Goal: Transaction & Acquisition: Purchase product/service

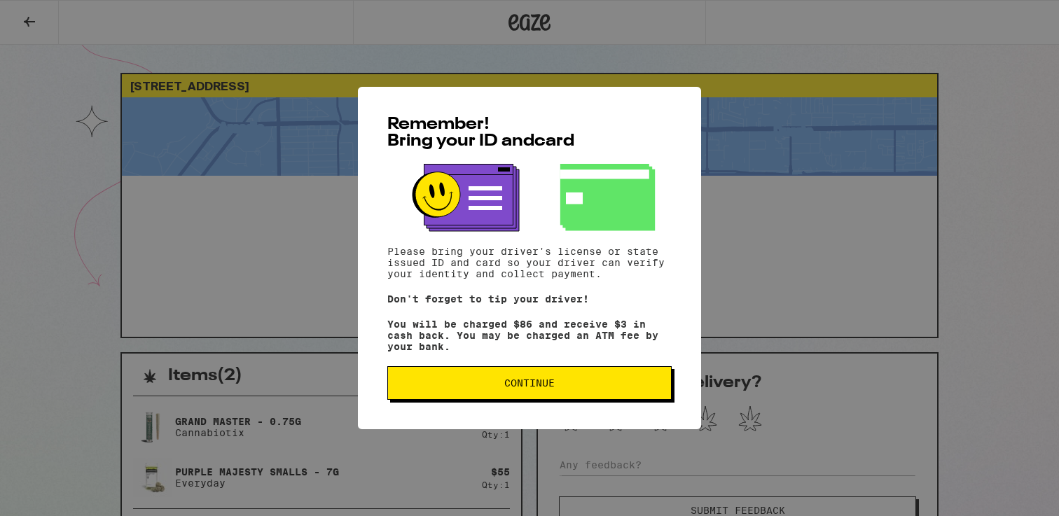
click at [529, 26] on div "Remember! Bring your ID and card Please bring your driver's license or state is…" at bounding box center [529, 258] width 1059 height 516
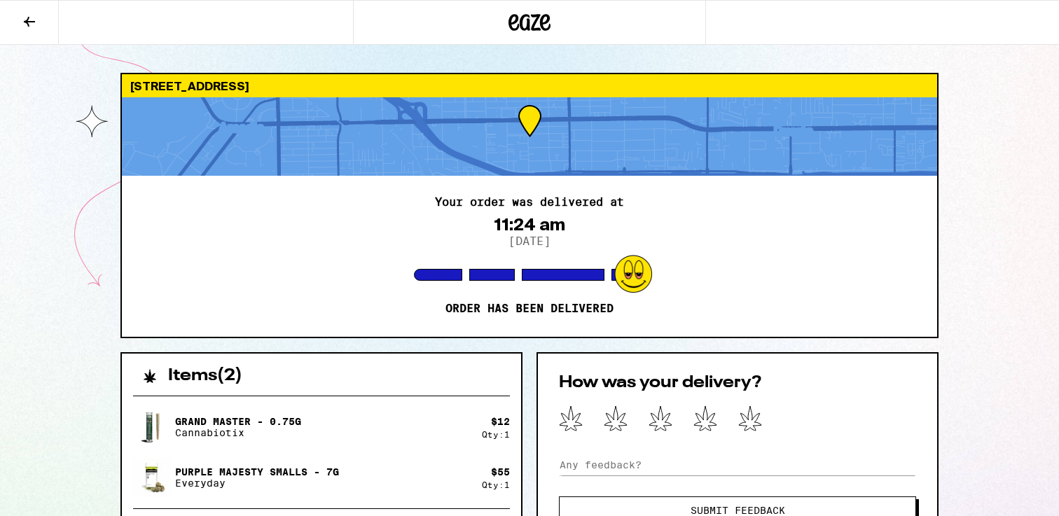
click at [524, 13] on icon at bounding box center [529, 22] width 42 height 25
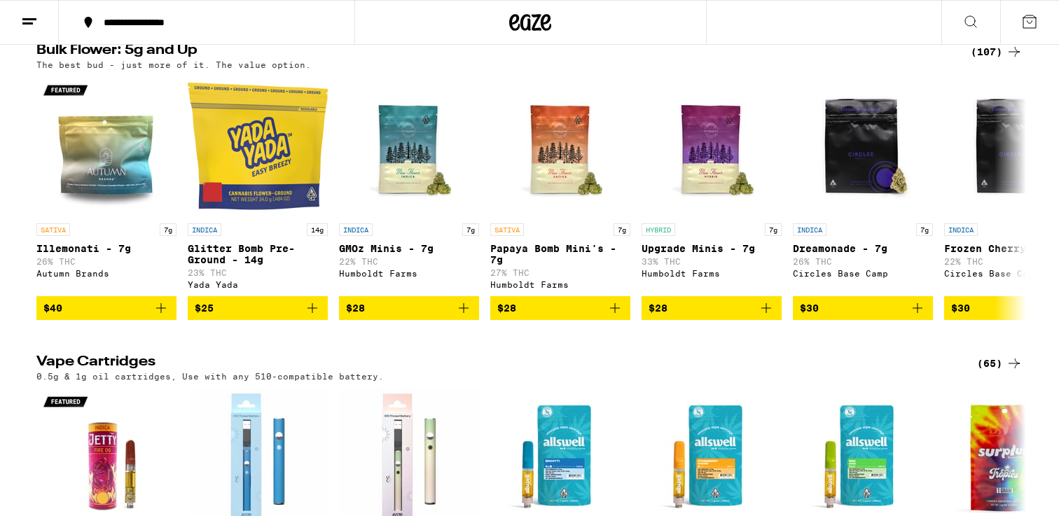
scroll to position [1448, 0]
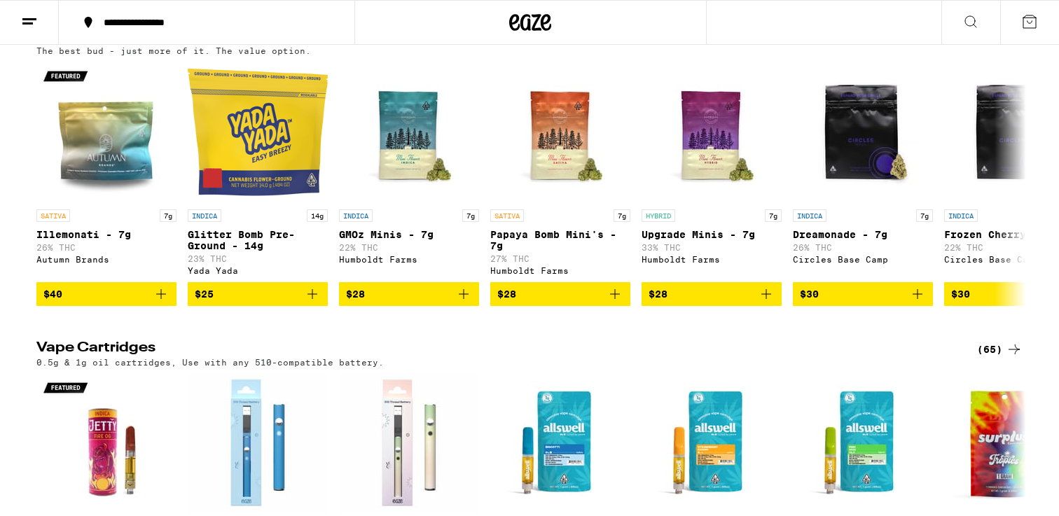
click at [1013, 46] on icon at bounding box center [1014, 37] width 17 height 17
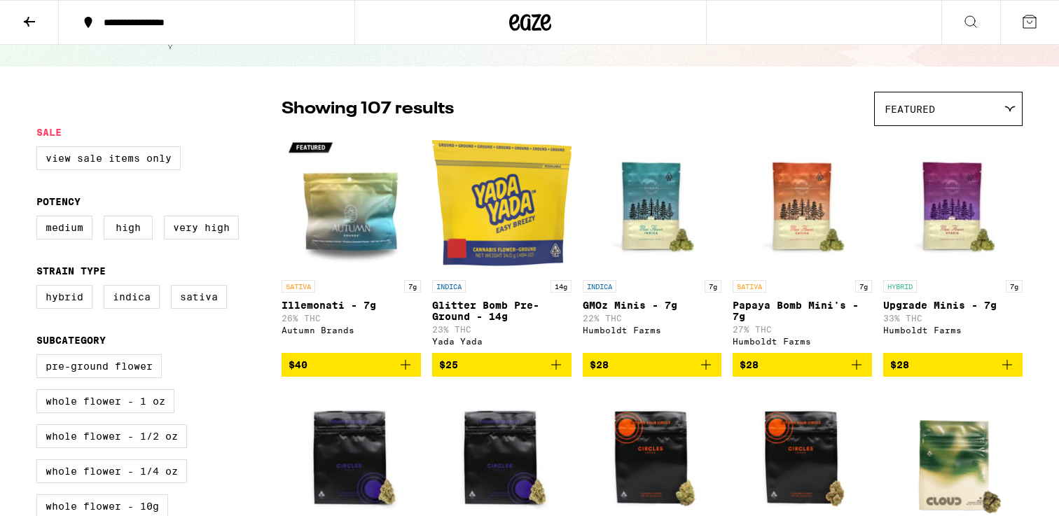
scroll to position [66, 0]
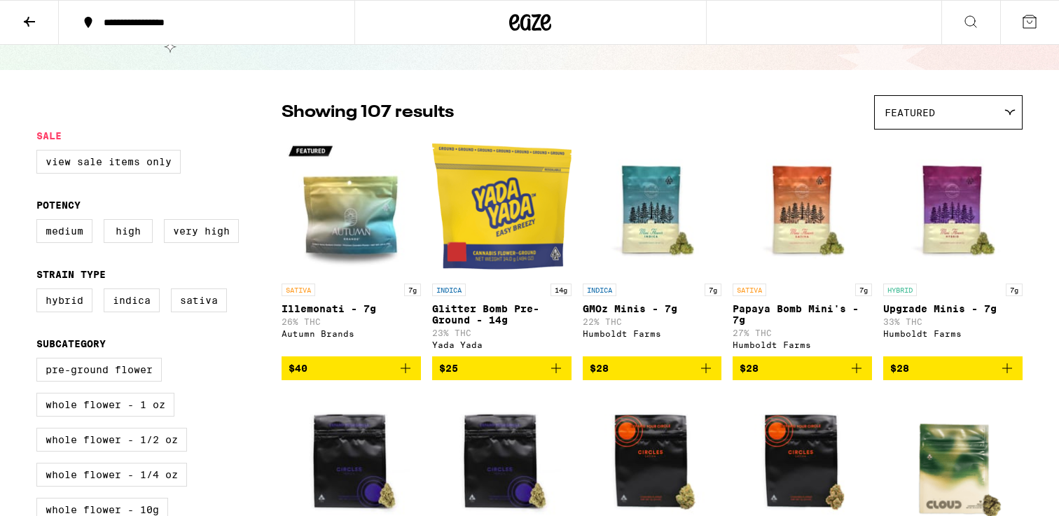
click at [962, 223] on img "Open page for Upgrade Minis - 7g from Humboldt Farms" at bounding box center [952, 207] width 139 height 140
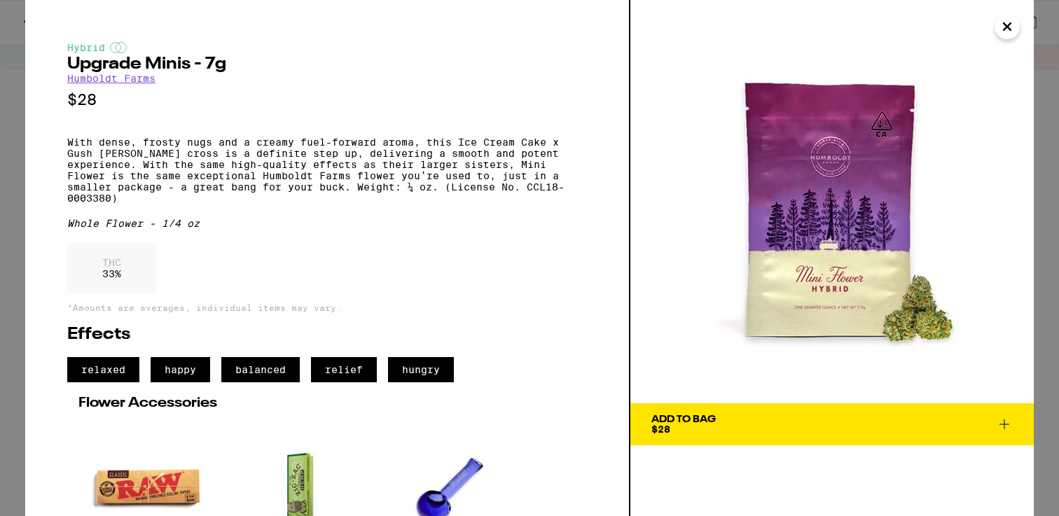
click at [1005, 30] on icon "Close" at bounding box center [1007, 26] width 17 height 21
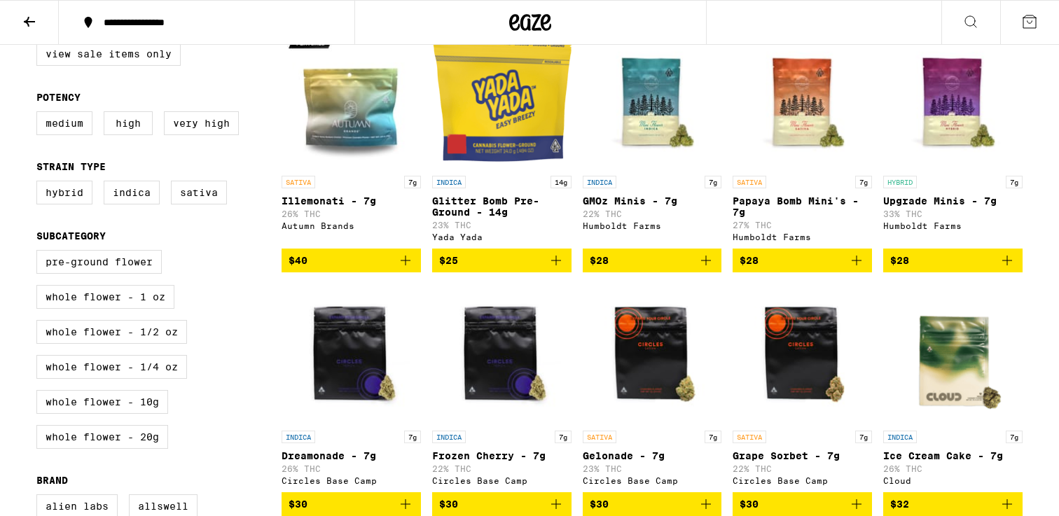
scroll to position [170, 0]
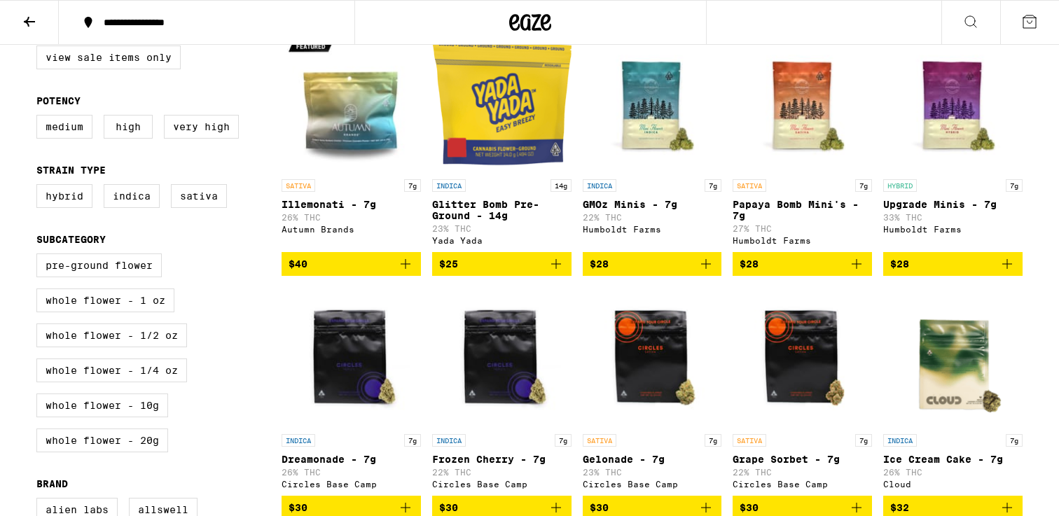
click at [1013, 268] on icon "Add to bag" at bounding box center [1007, 264] width 17 height 17
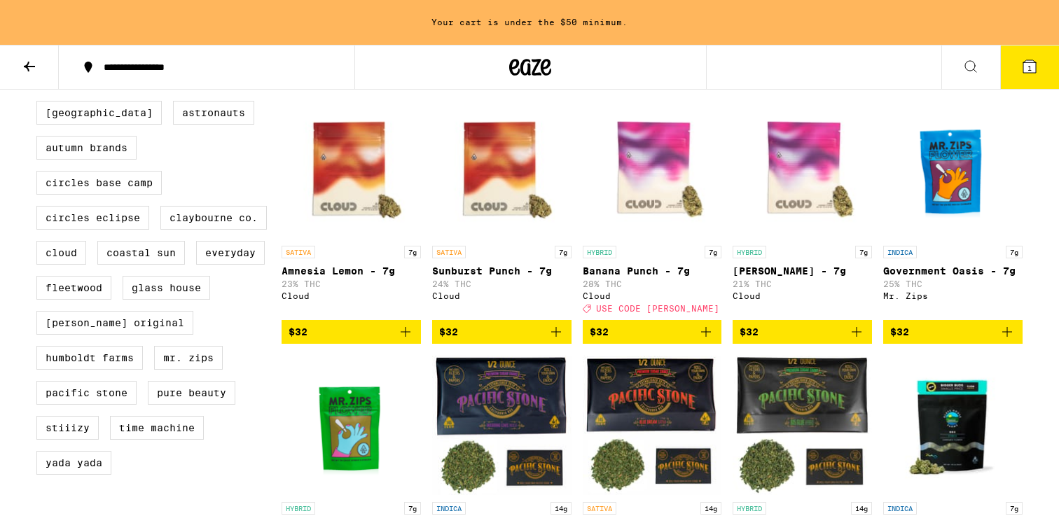
scroll to position [643, 0]
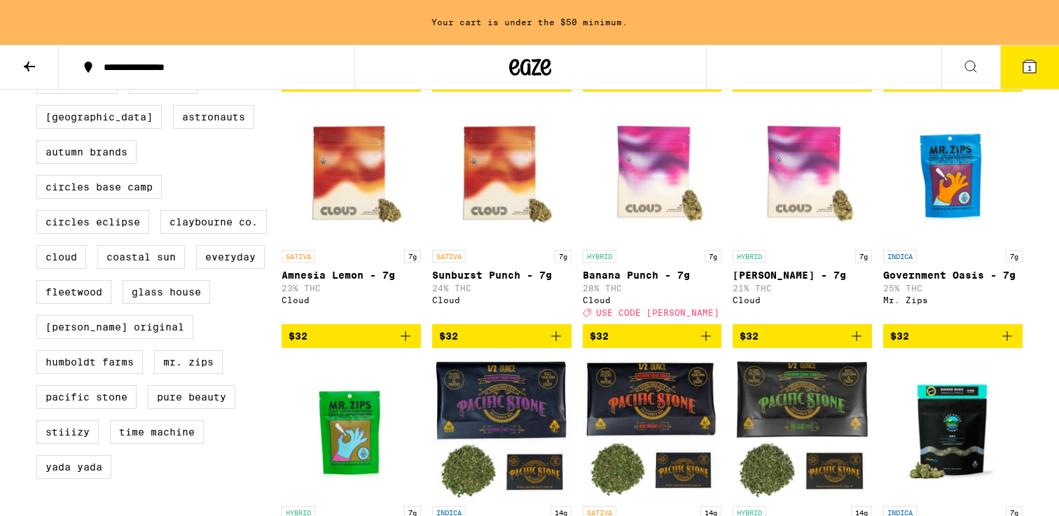
click at [651, 158] on img "Open page for Banana Punch - 7g from Cloud" at bounding box center [652, 173] width 139 height 140
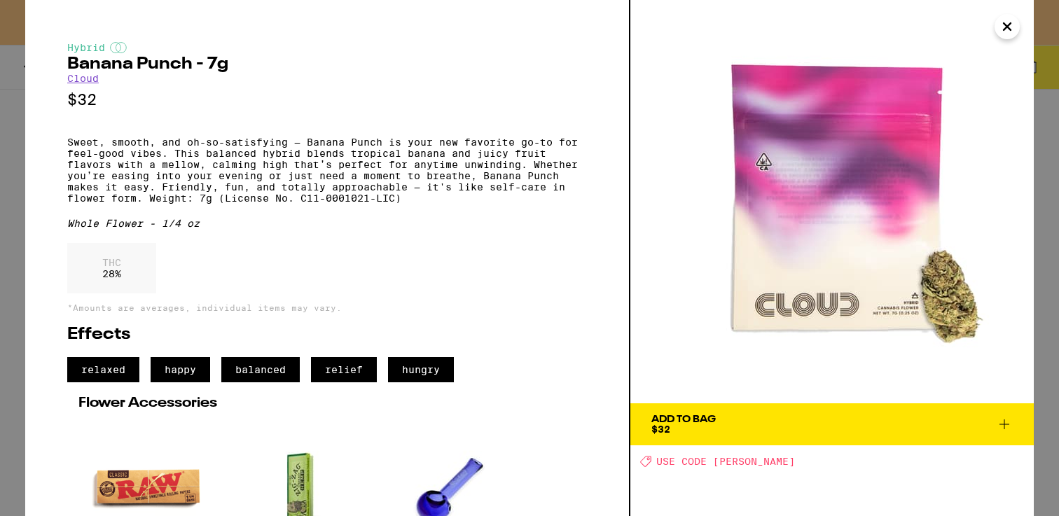
click at [1002, 31] on icon "Close" at bounding box center [1007, 26] width 17 height 21
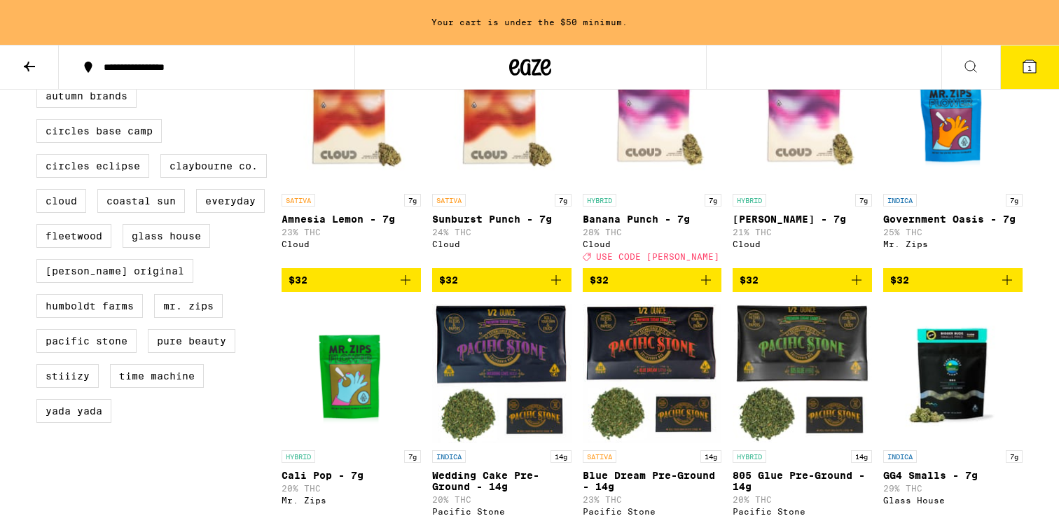
scroll to position [667, 0]
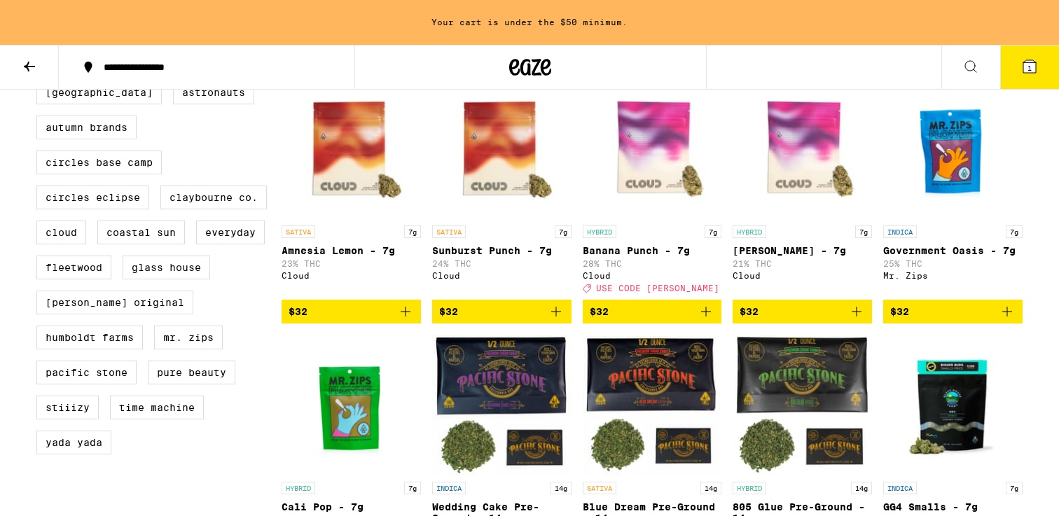
click at [709, 320] on icon "Add to bag" at bounding box center [706, 311] width 17 height 17
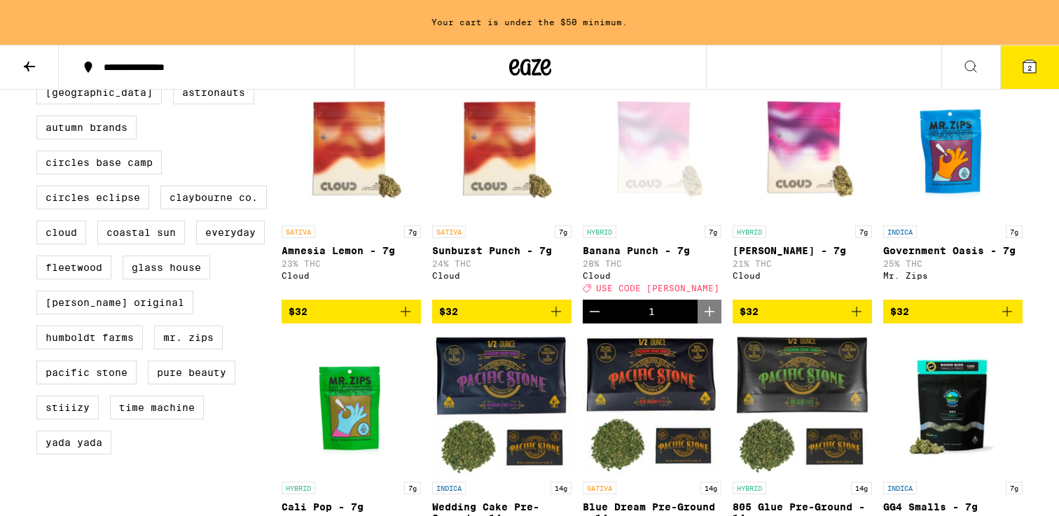
scroll to position [623, 0]
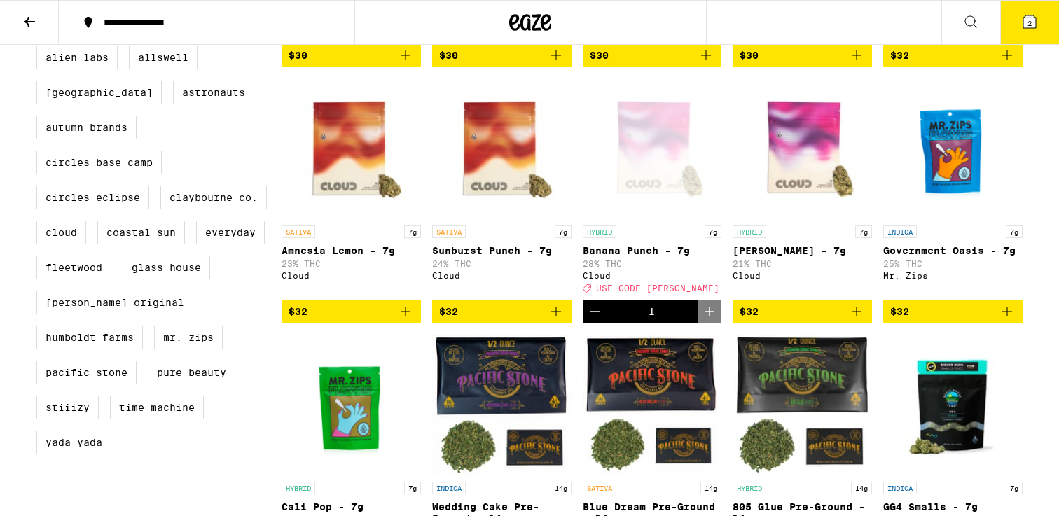
click at [39, 26] on button at bounding box center [29, 23] width 59 height 44
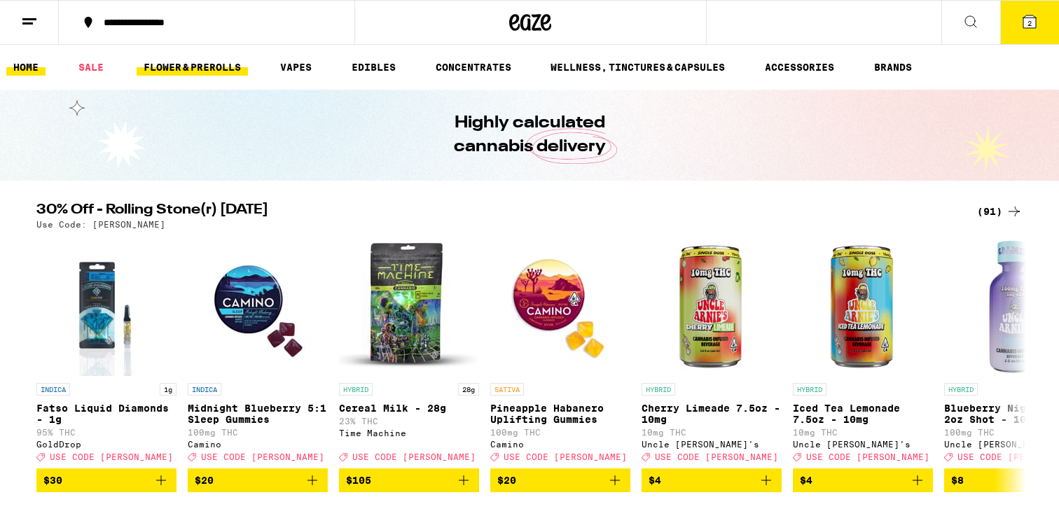
click at [196, 67] on link "FLOWER & PREROLLS" at bounding box center [192, 67] width 111 height 17
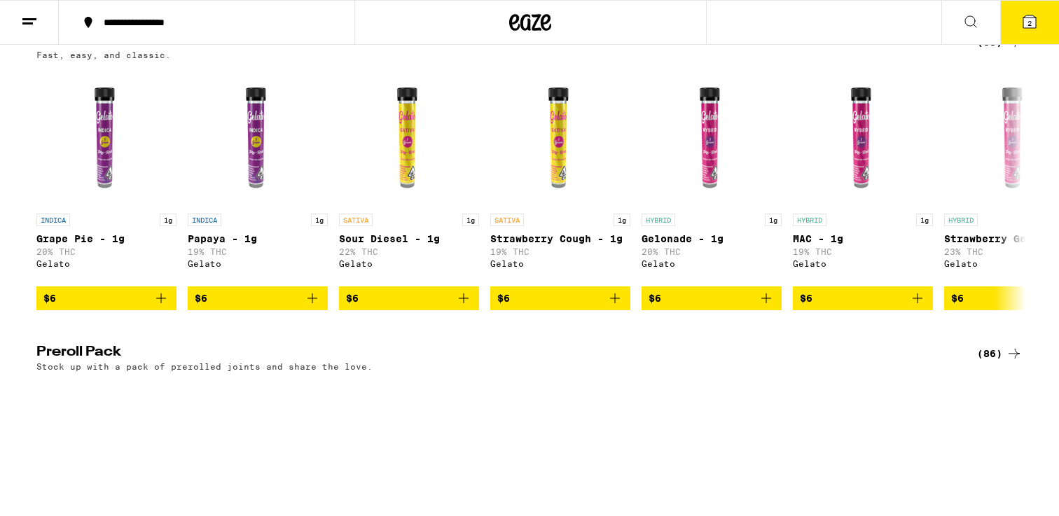
scroll to position [761, 0]
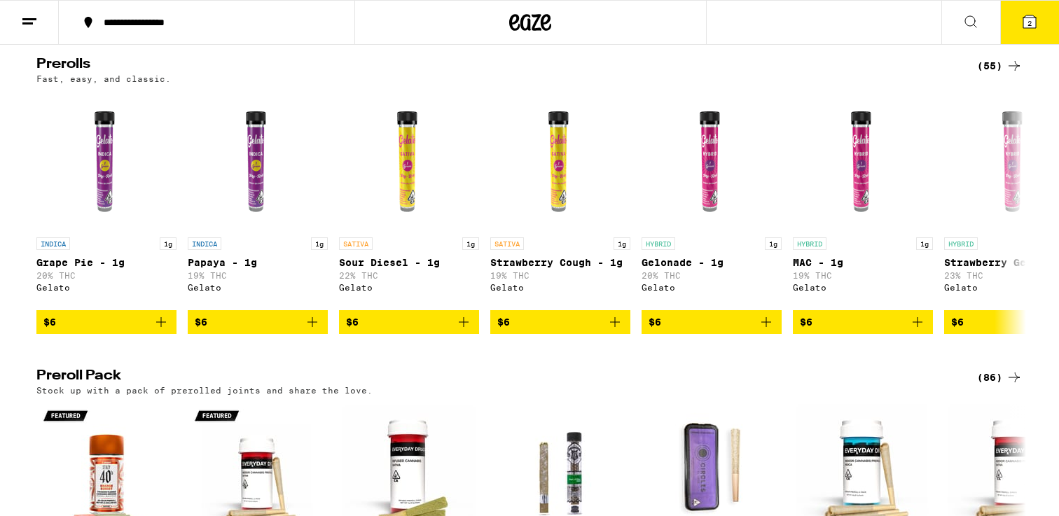
click at [1018, 74] on icon at bounding box center [1014, 65] width 17 height 17
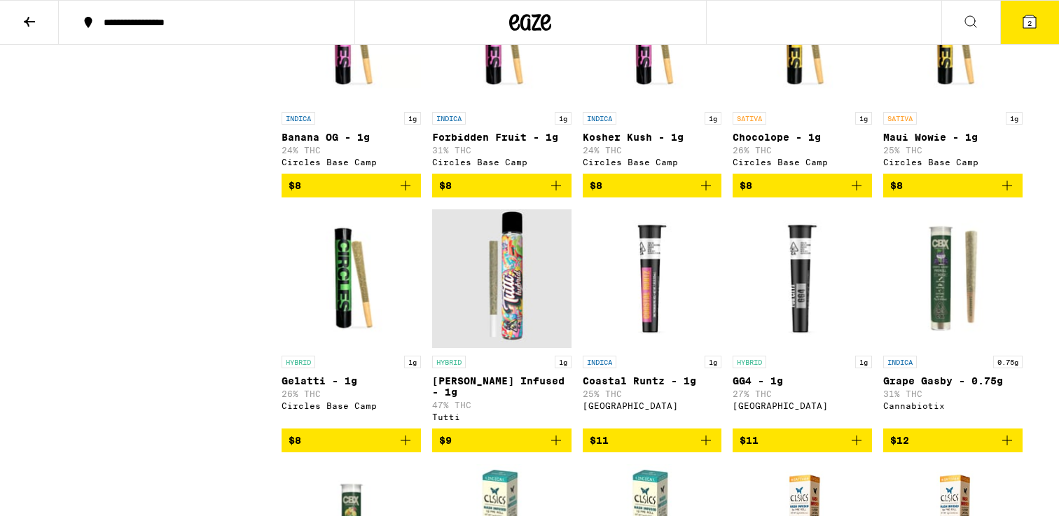
scroll to position [735, 0]
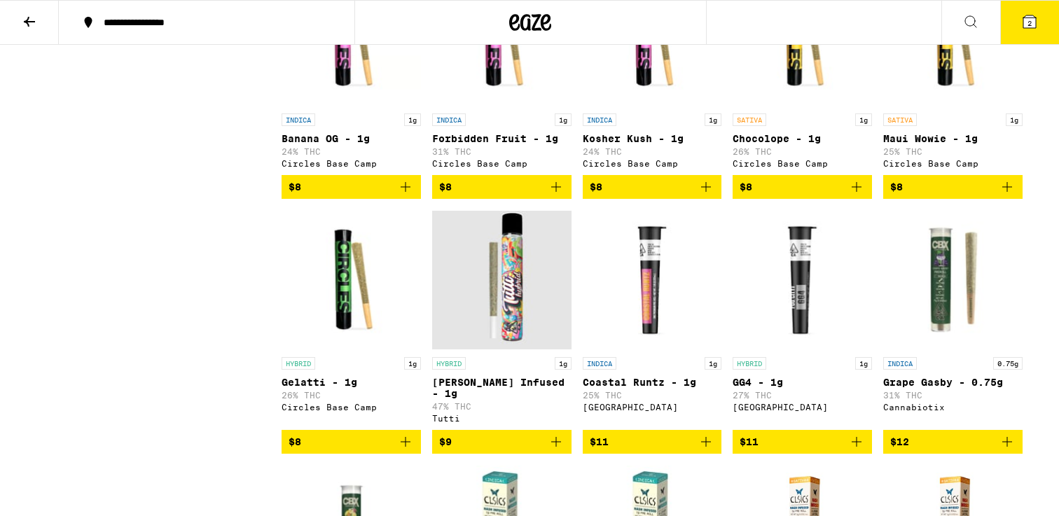
click at [558, 450] on icon "Add to bag" at bounding box center [556, 442] width 17 height 17
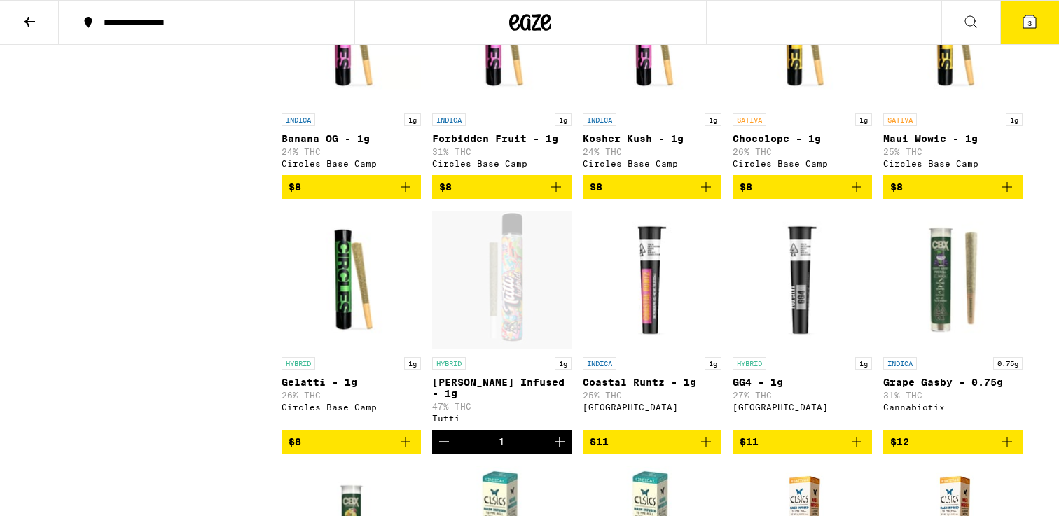
click at [1013, 23] on button "3" at bounding box center [1029, 22] width 59 height 43
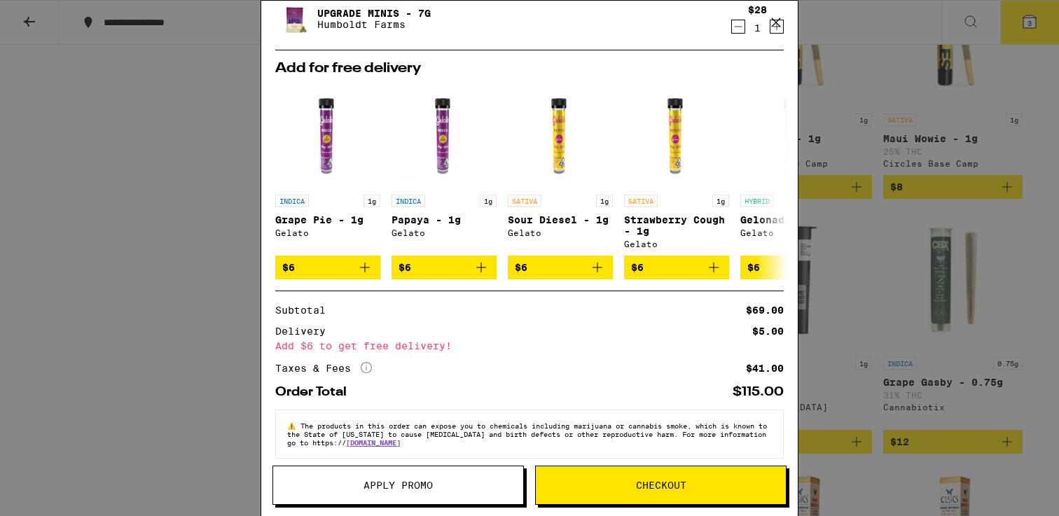
scroll to position [166, 0]
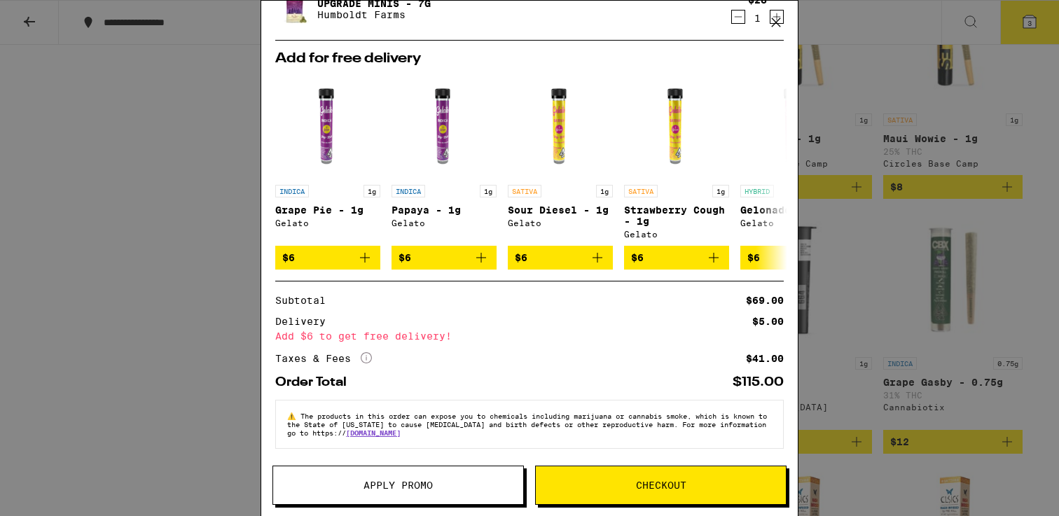
click at [464, 483] on span "Apply Promo" at bounding box center [398, 485] width 250 height 10
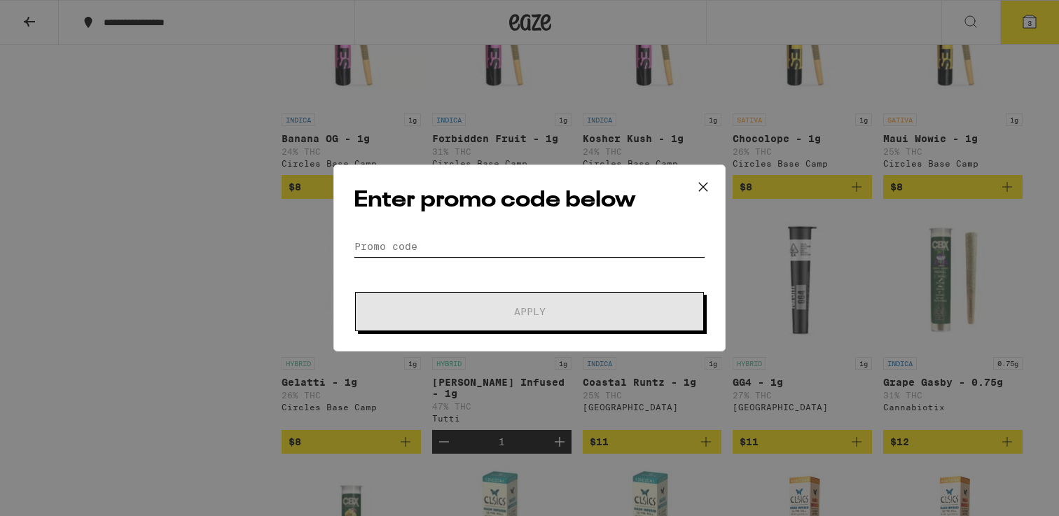
click at [394, 251] on input "Promo Code" at bounding box center [530, 246] width 352 height 21
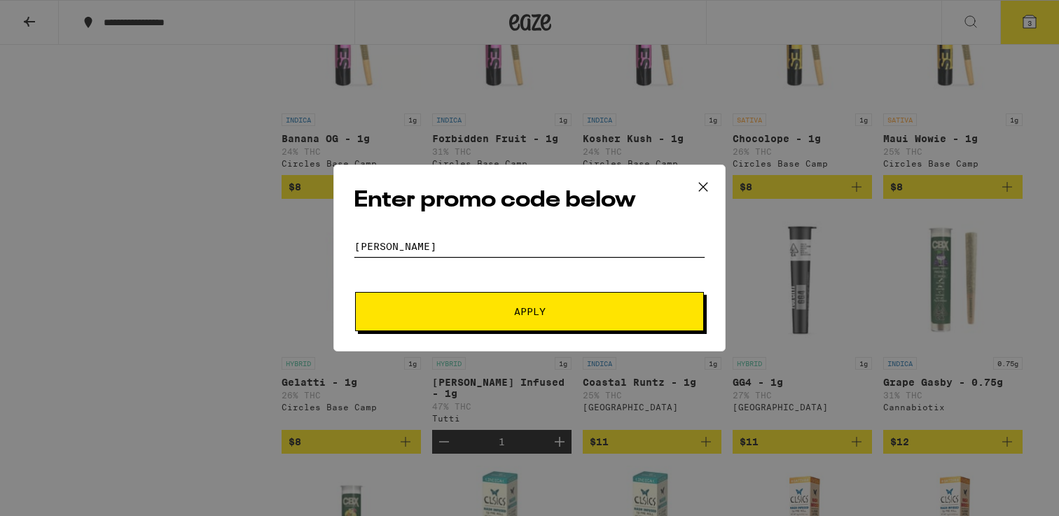
type input "[PERSON_NAME]"
click at [457, 311] on span "Apply" at bounding box center [529, 312] width 252 height 10
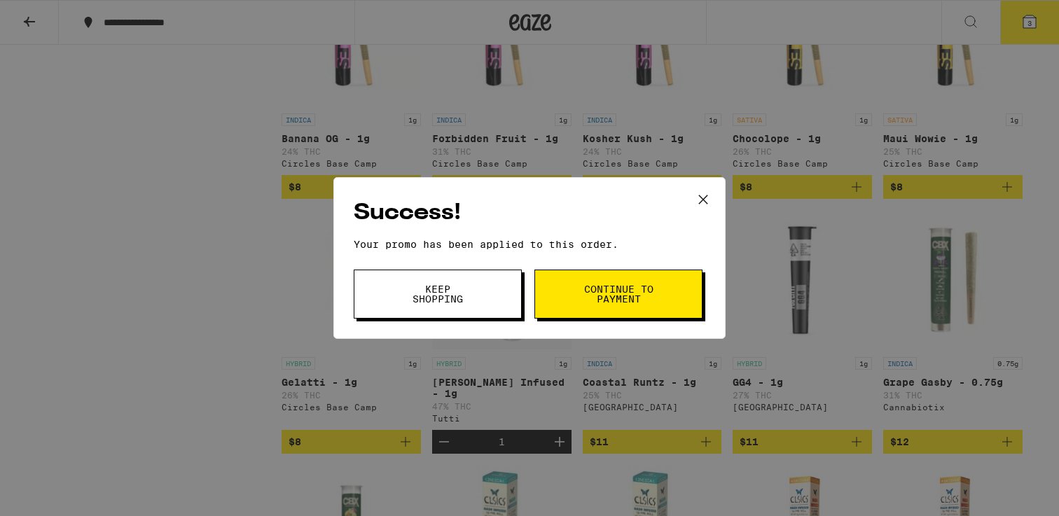
click at [576, 307] on button "Continue to payment" at bounding box center [618, 294] width 168 height 49
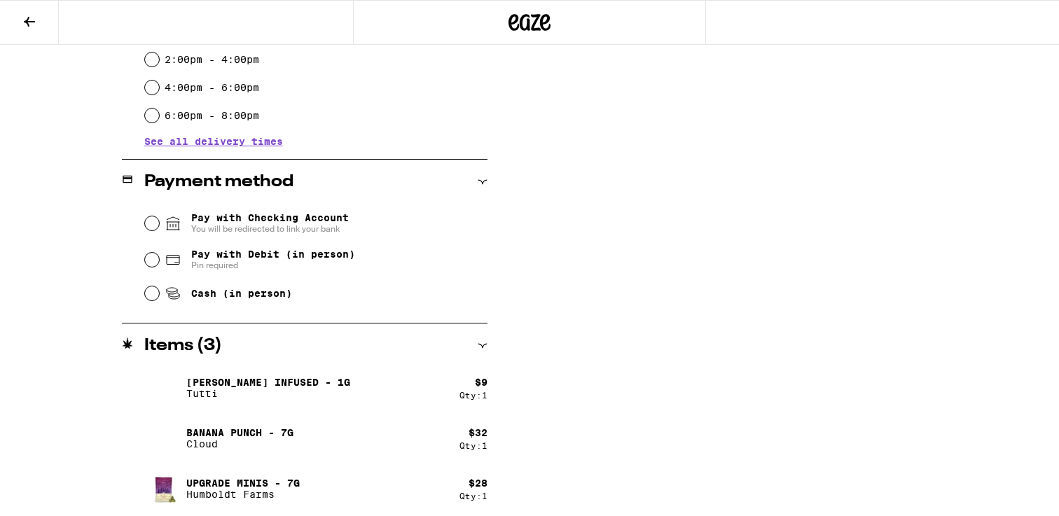
scroll to position [476, 0]
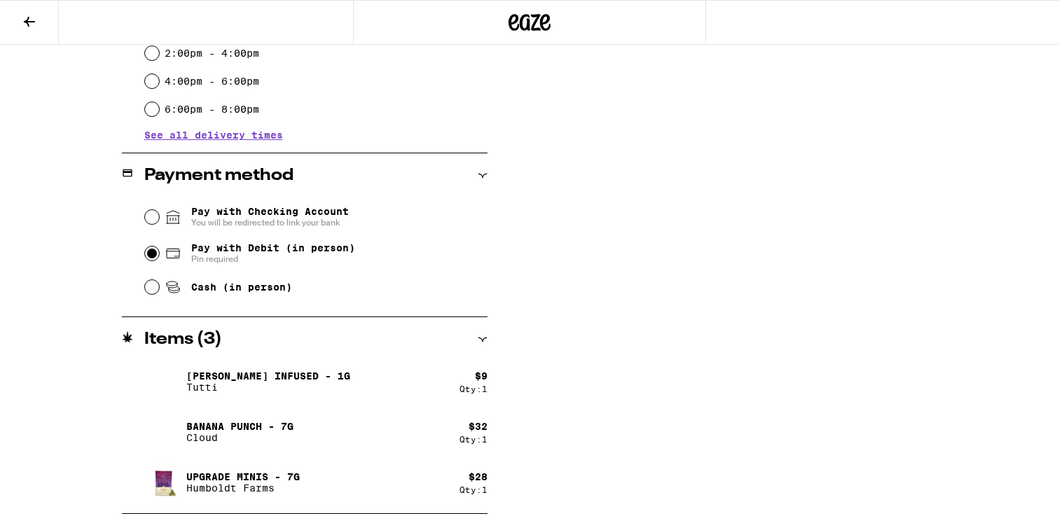
click at [148, 255] on input "Pay with Debit (in person) Pin required" at bounding box center [152, 254] width 14 height 14
radio input "true"
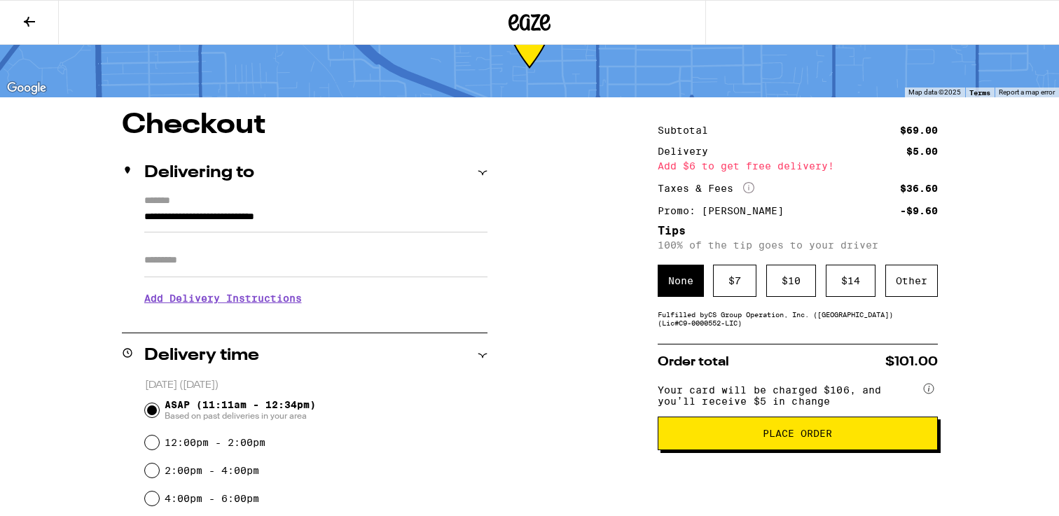
scroll to position [72, 0]
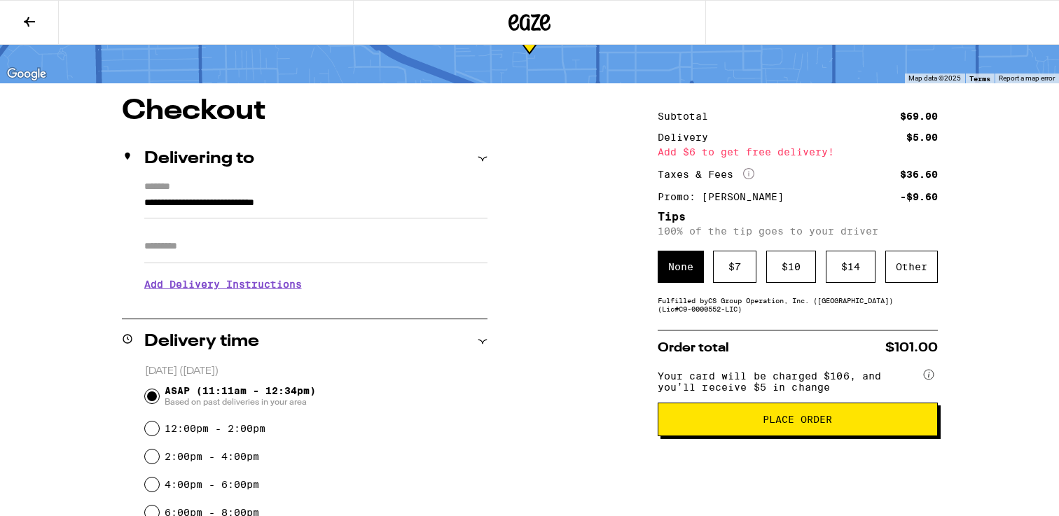
click at [694, 435] on button "Place Order" at bounding box center [798, 420] width 280 height 34
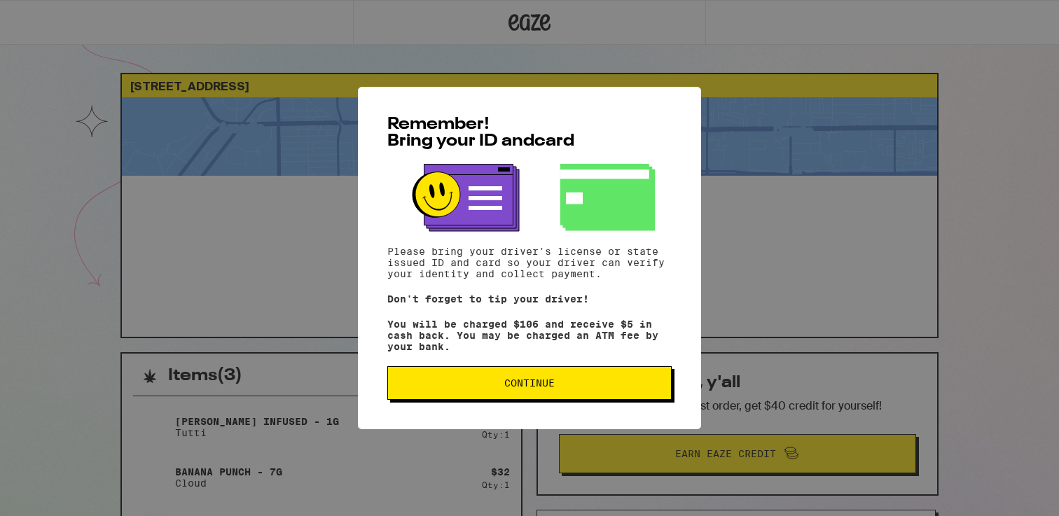
click at [519, 388] on span "Continue" at bounding box center [529, 383] width 50 height 10
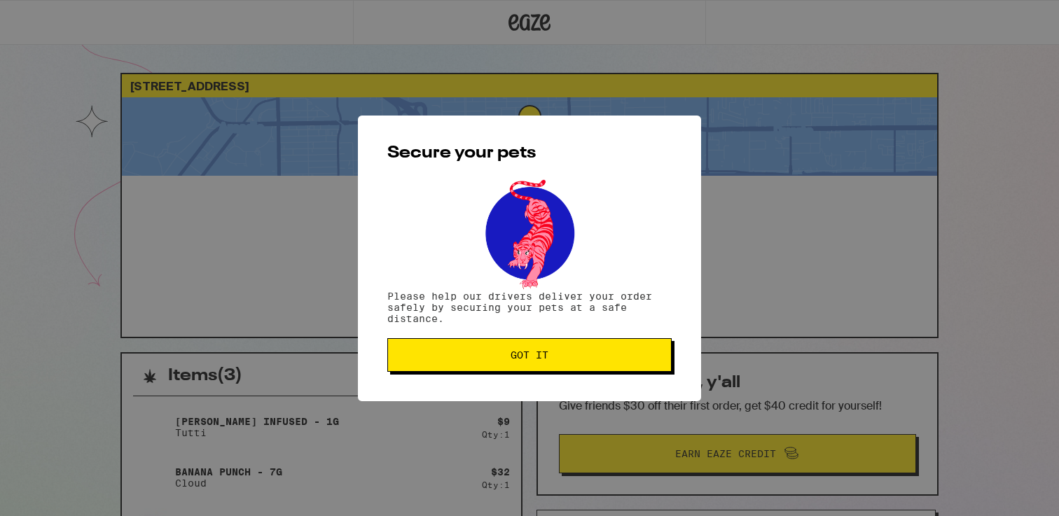
click at [530, 368] on button "Got it" at bounding box center [529, 355] width 284 height 34
